Goal: Information Seeking & Learning: Learn about a topic

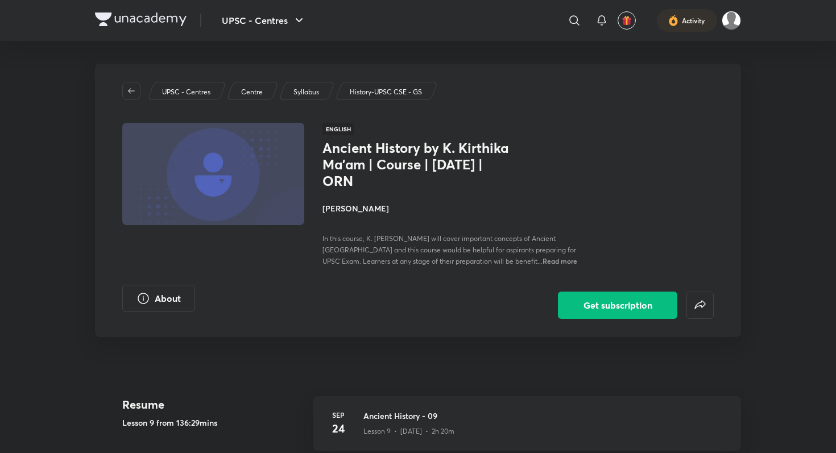
click at [100, 17] on img at bounding box center [141, 20] width 92 height 14
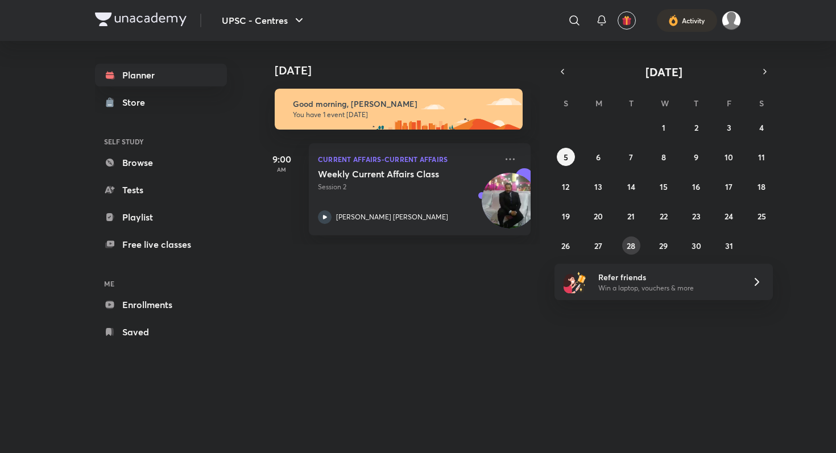
click at [632, 246] on abbr "28" at bounding box center [631, 246] width 9 height 11
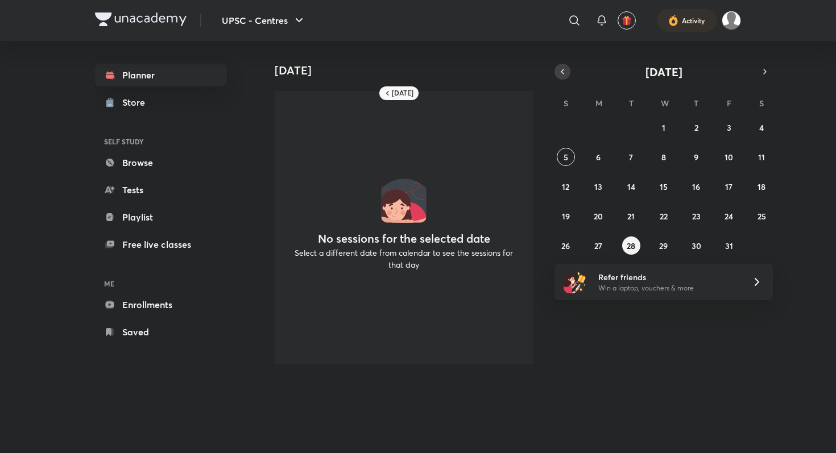
click at [559, 74] on icon "button" at bounding box center [562, 72] width 9 height 10
click at [764, 215] on abbr "27" at bounding box center [761, 216] width 8 height 11
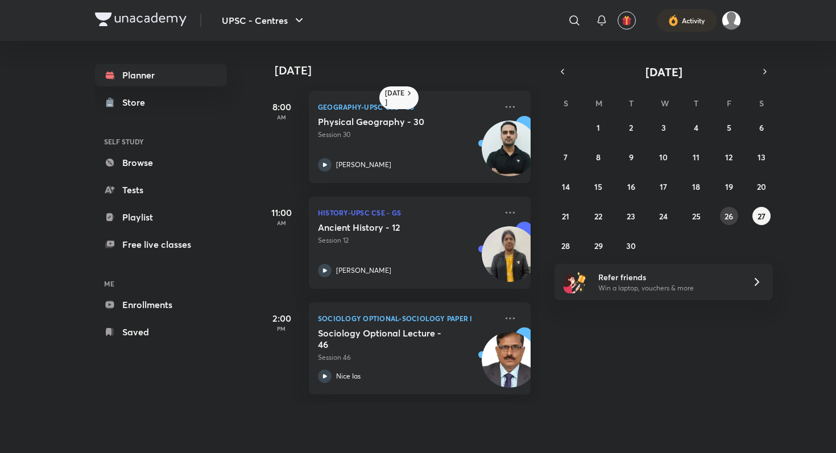
click at [725, 218] on abbr "26" at bounding box center [728, 216] width 9 height 11
click at [698, 217] on abbr "25" at bounding box center [696, 216] width 9 height 11
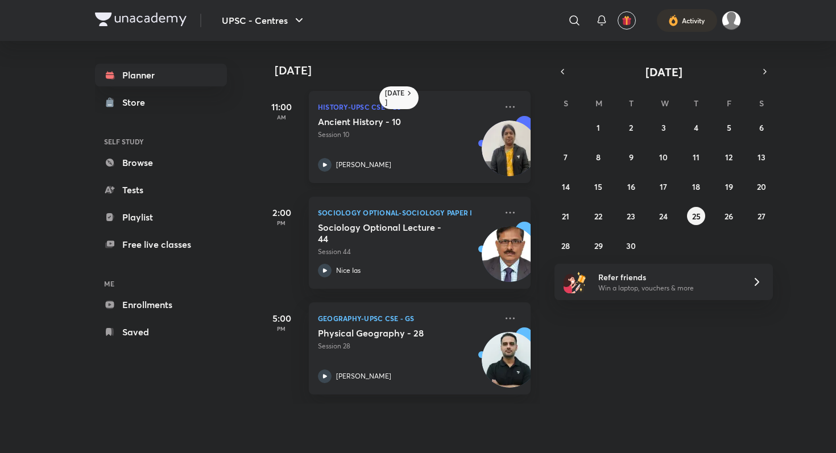
click at [328, 162] on icon at bounding box center [325, 165] width 14 height 14
